Goal: Information Seeking & Learning: Learn about a topic

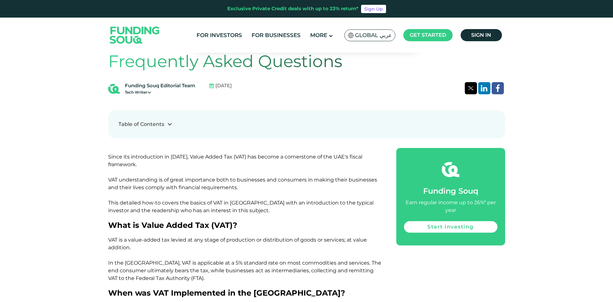
scroll to position [350, 0]
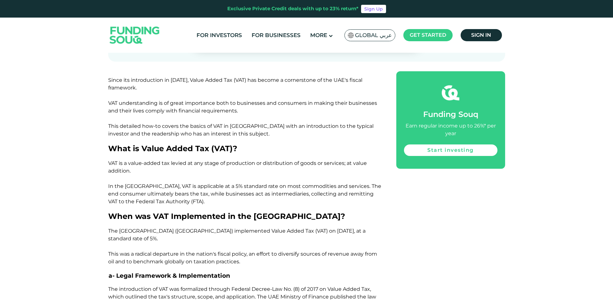
click at [173, 100] on span "Since its introduction in [DATE], Value Added Tax (VAT) has become a cornerston…" at bounding box center [242, 107] width 269 height 60
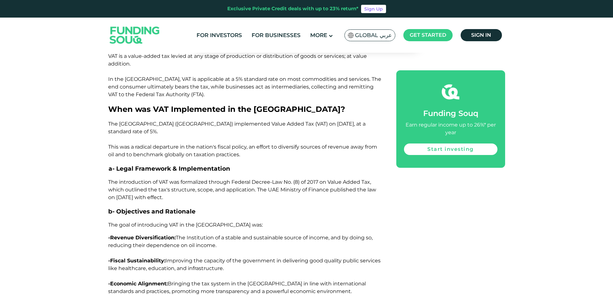
scroll to position [446, 0]
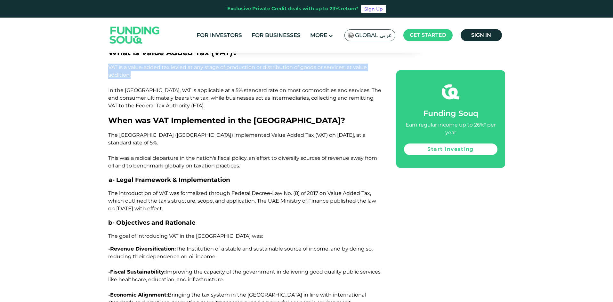
drag, startPoint x: 108, startPoint y: 67, endPoint x: 139, endPoint y: 76, distance: 31.7
click at [146, 78] on p "VAT is a value-added tax levied at any stage of production or distribution of g…" at bounding box center [245, 87] width 274 height 46
copy span "VAT is a value-added tax levied at any stage of production or distribution of g…"
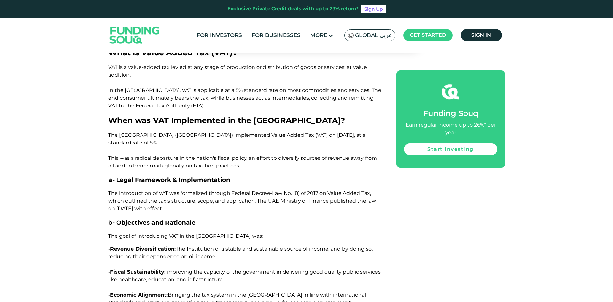
click at [285, 117] on h2 "When was VAT Implemented in the [GEOGRAPHIC_DATA]?" at bounding box center [245, 121] width 274 height 12
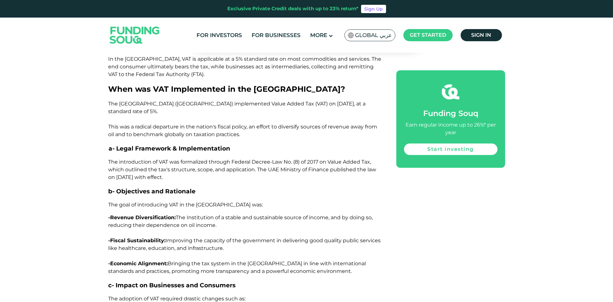
scroll to position [478, 0]
click at [248, 221] on p "-Revenue Diversification: The Institution of a stable and sustainable source of…" at bounding box center [245, 243] width 274 height 61
click at [222, 201] on p "The goal of introducing VAT in the [GEOGRAPHIC_DATA] was:" at bounding box center [245, 205] width 274 height 8
click at [216, 131] on span "The [GEOGRAPHIC_DATA] ([GEOGRAPHIC_DATA]) implemented Value Added Tax (VAT) on …" at bounding box center [242, 118] width 269 height 37
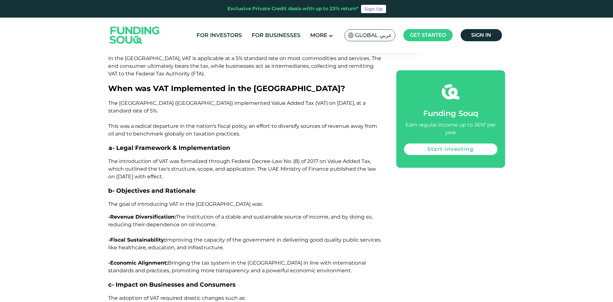
click at [178, 129] on p "The [GEOGRAPHIC_DATA] ([GEOGRAPHIC_DATA]) implemented Value Added Tax (VAT) on …" at bounding box center [245, 118] width 274 height 38
click at [275, 146] on h3 "a- Legal Framework & Implementation" at bounding box center [245, 148] width 274 height 10
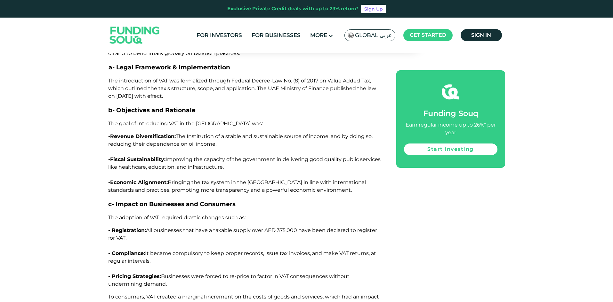
scroll to position [574, 0]
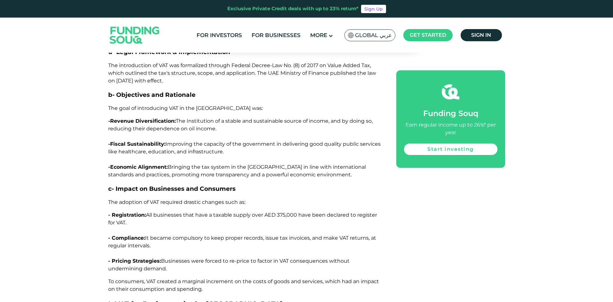
drag, startPoint x: 107, startPoint y: 213, endPoint x: 158, endPoint y: 245, distance: 60.7
copy p "- Registration: All businesses that have a taxable supply over AED 375,000 have…"
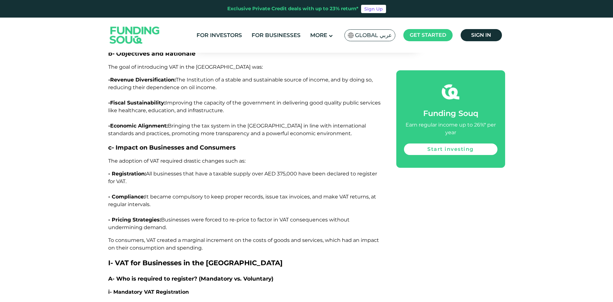
scroll to position [670, 0]
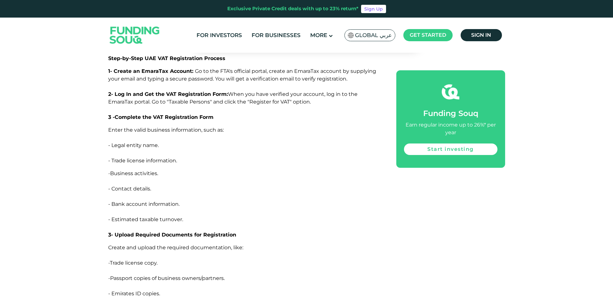
scroll to position [1310, 0]
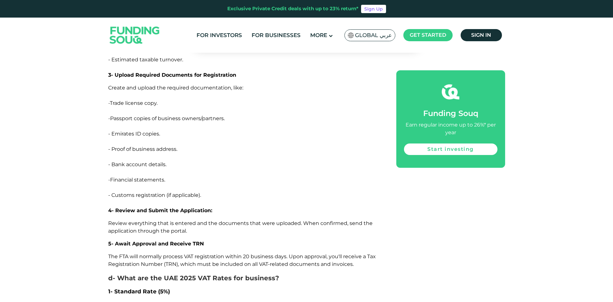
click at [334, 131] on p "Create and upload the required documentation, like: - Trade license copy. - Pas…" at bounding box center [245, 149] width 274 height 131
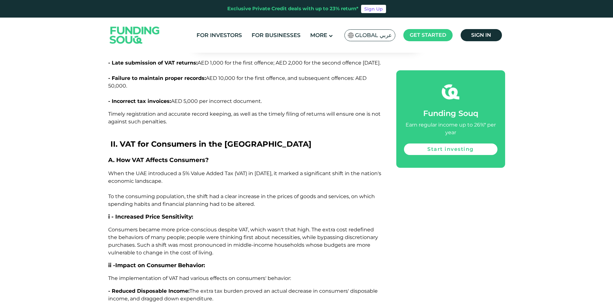
scroll to position [1885, 0]
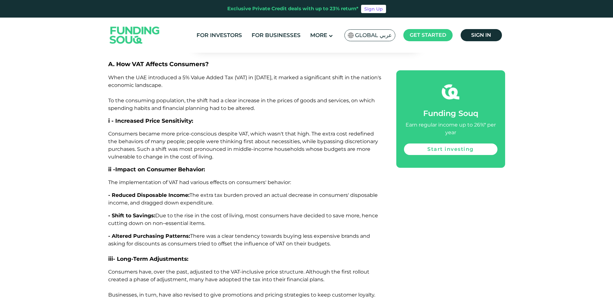
click at [198, 134] on span "Consumers became more price-conscious despite VAT, which wasn't that high. The …" at bounding box center [243, 145] width 270 height 29
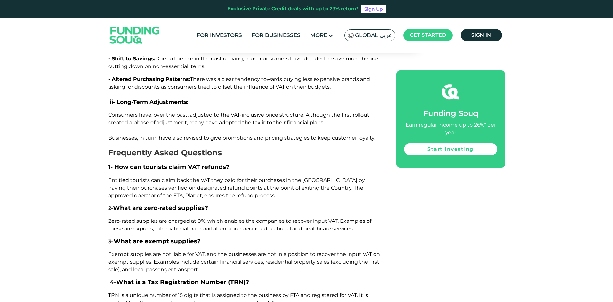
scroll to position [2045, 0]
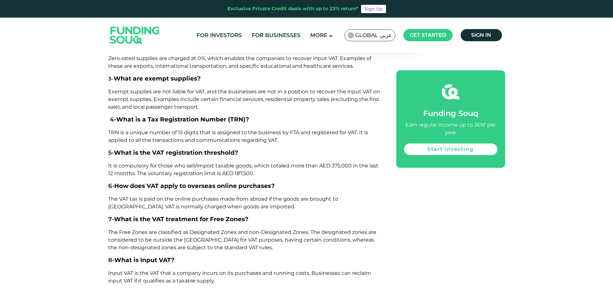
scroll to position [2269, 0]
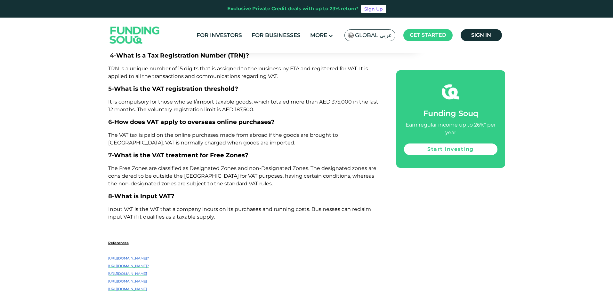
click at [218, 208] on span "Input VAT is the VAT that a company incurs on its purchases and running costs. …" at bounding box center [239, 213] width 263 height 14
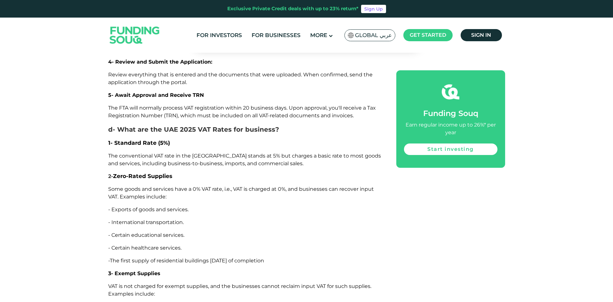
scroll to position [1835, 0]
